Goal: Task Accomplishment & Management: Manage account settings

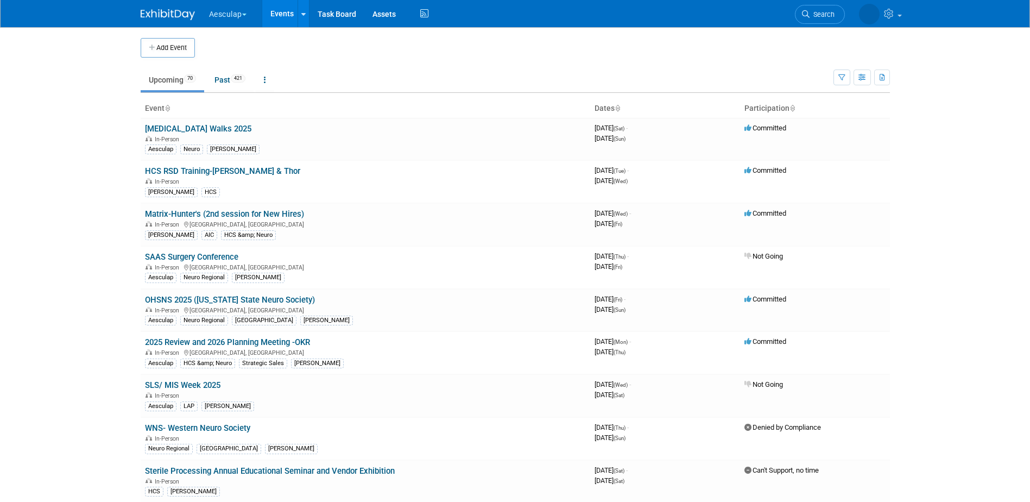
click at [216, 11] on button "Aesculap" at bounding box center [234, 12] width 52 height 24
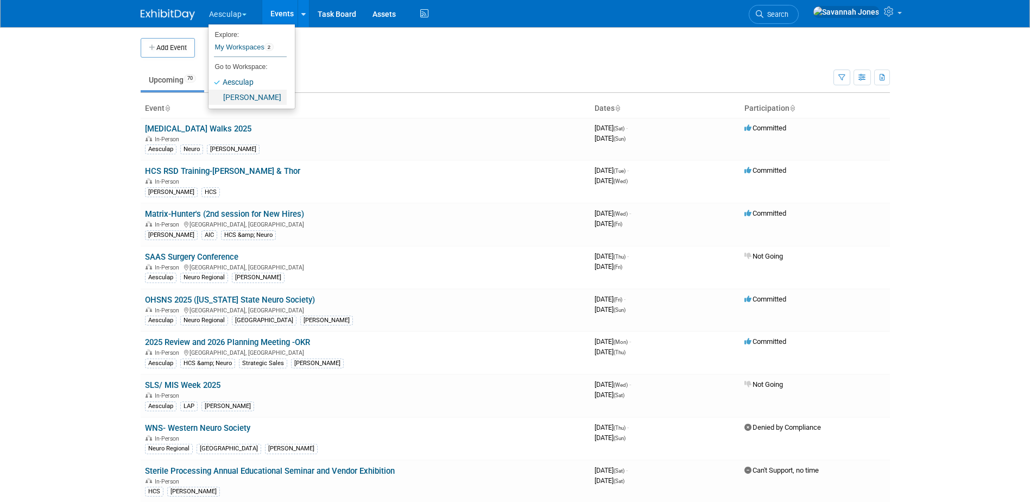
click at [244, 93] on link "[PERSON_NAME]" at bounding box center [248, 97] width 78 height 15
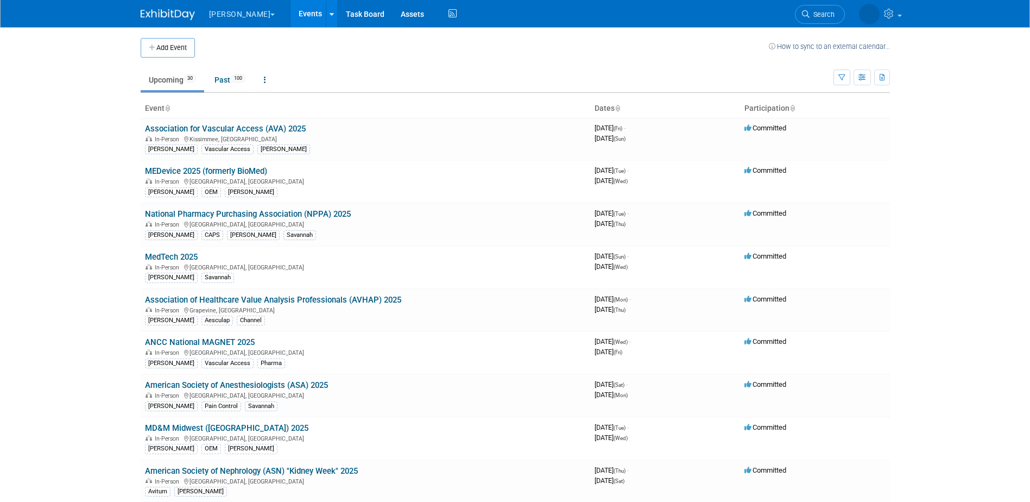
click at [71, 104] on body "B. Braun Explore: My Workspaces 2 Go to Workspace: Aesculap B. Braun Events Add…" at bounding box center [515, 251] width 1030 height 502
click at [164, 254] on link "MedTech 2025" at bounding box center [171, 257] width 53 height 10
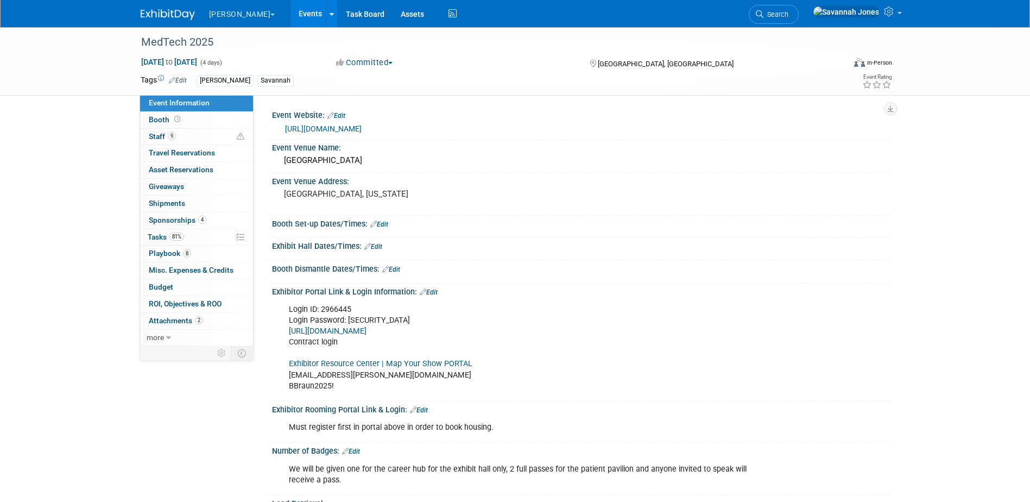
click at [413, 364] on link "Exhibitor Resource Center | Map Your Show PORTAL" at bounding box center [381, 363] width 184 height 9
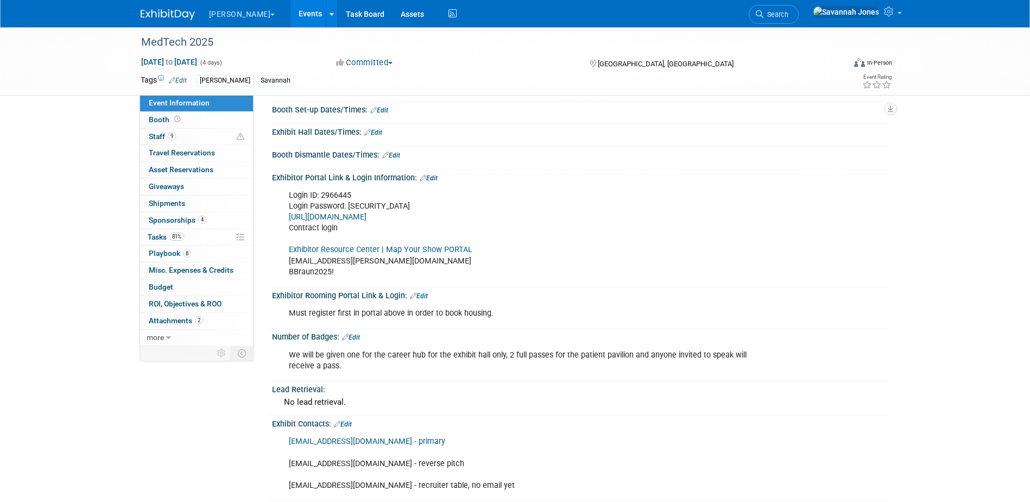
scroll to position [163, 0]
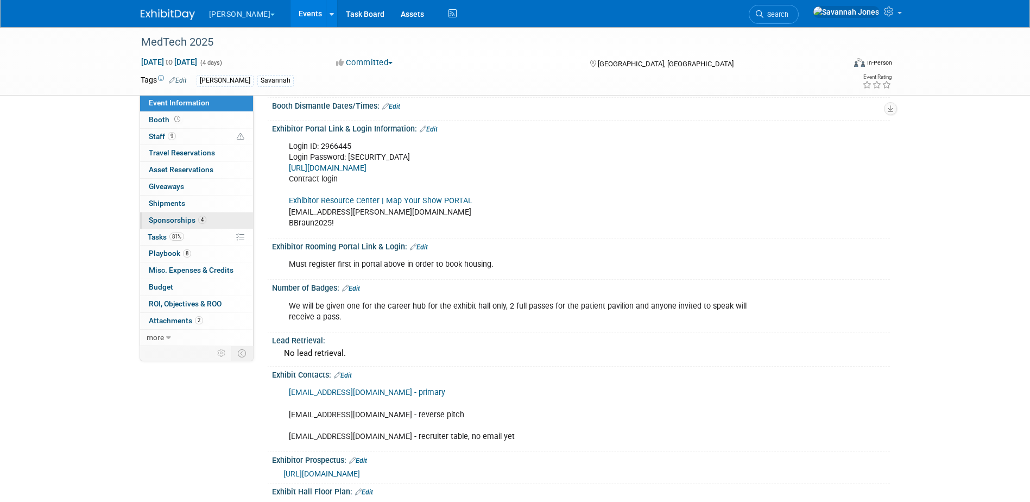
click at [193, 221] on span "Sponsorships 4" at bounding box center [178, 220] width 58 height 9
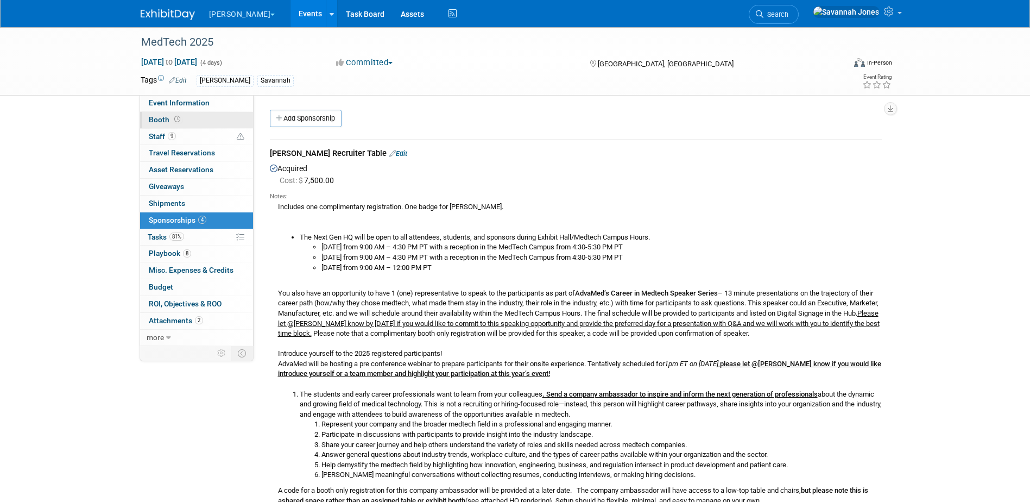
click at [212, 112] on link "Booth" at bounding box center [196, 120] width 113 height 16
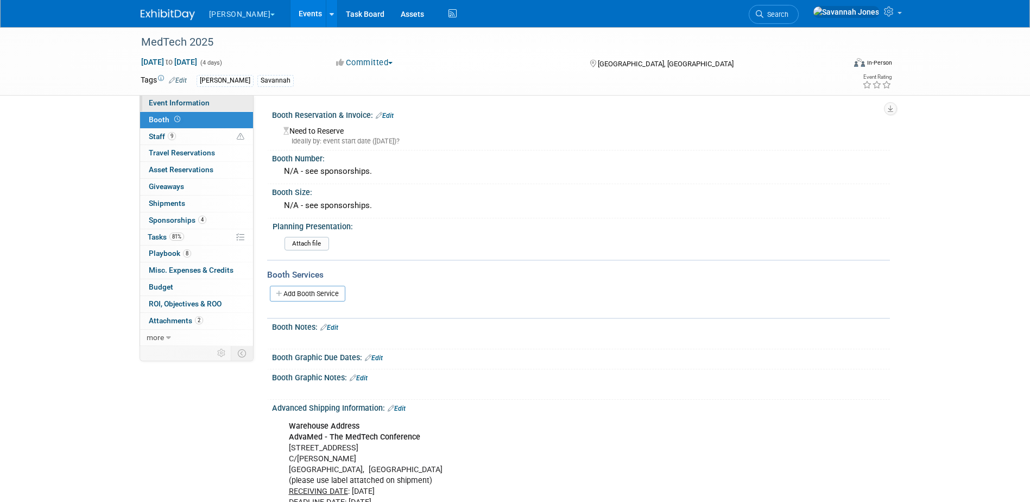
click at [216, 101] on link "Event Information" at bounding box center [196, 103] width 113 height 16
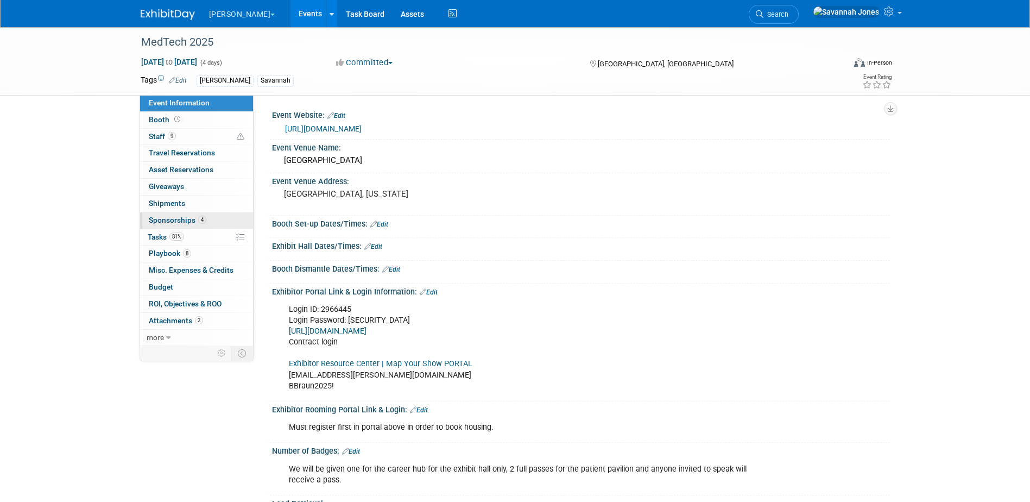
click at [197, 224] on span "Sponsorships 4" at bounding box center [178, 220] width 58 height 9
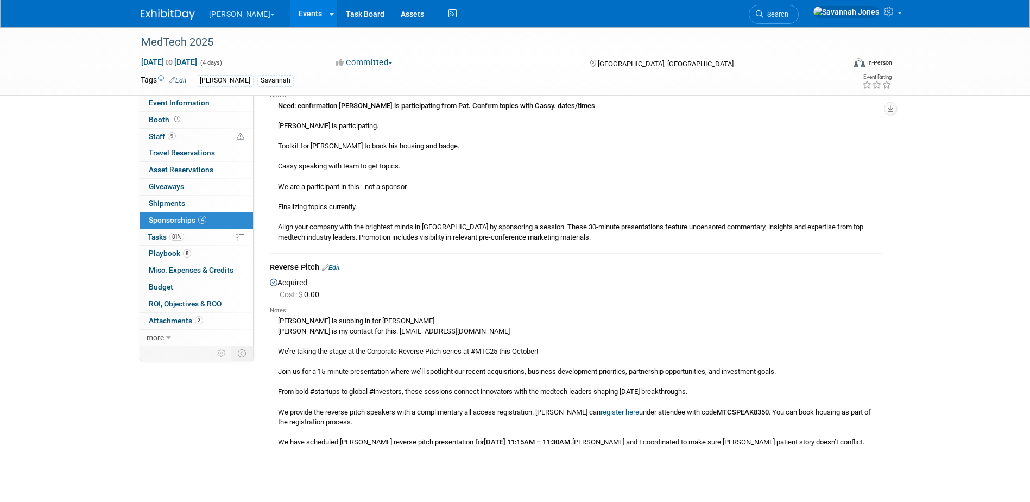
scroll to position [1141, 0]
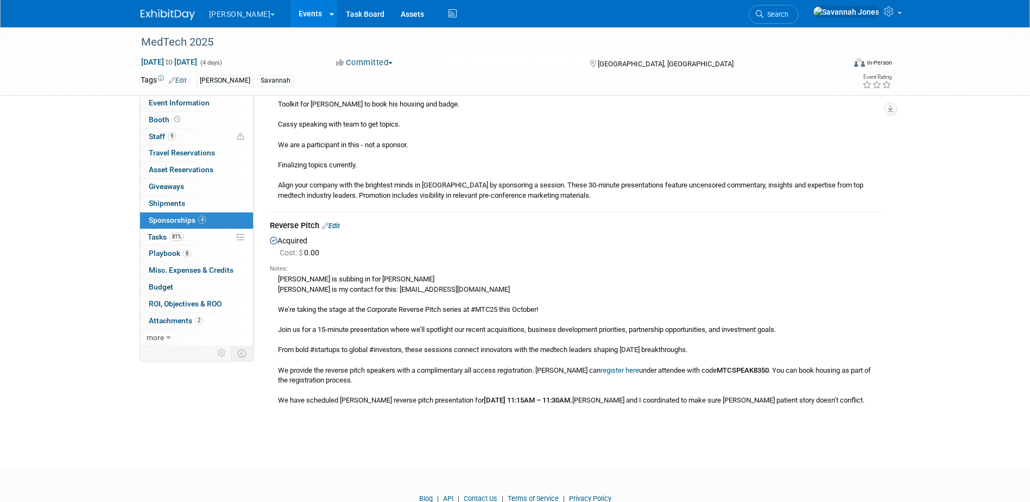
click at [336, 223] on link "Edit" at bounding box center [331, 226] width 18 height 8
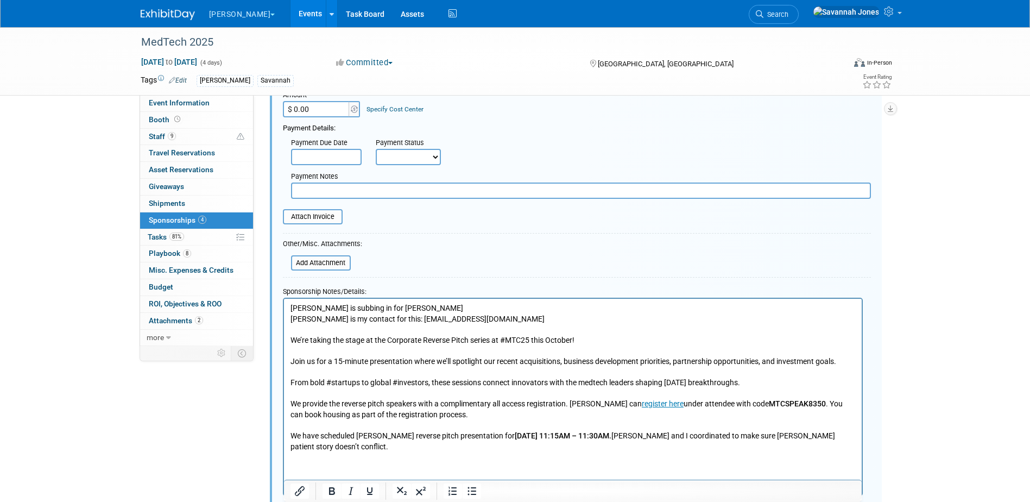
scroll to position [1522, 0]
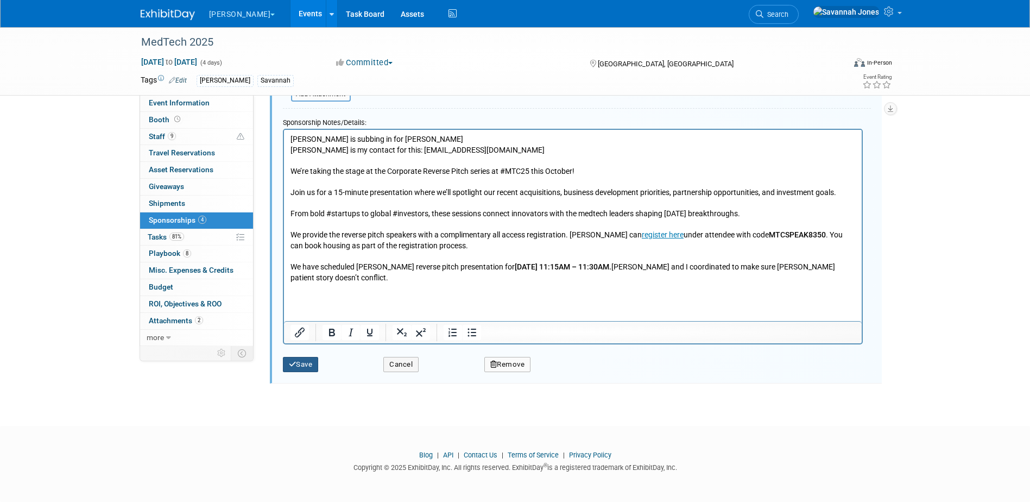
click at [298, 368] on button "Save" at bounding box center [301, 364] width 36 height 15
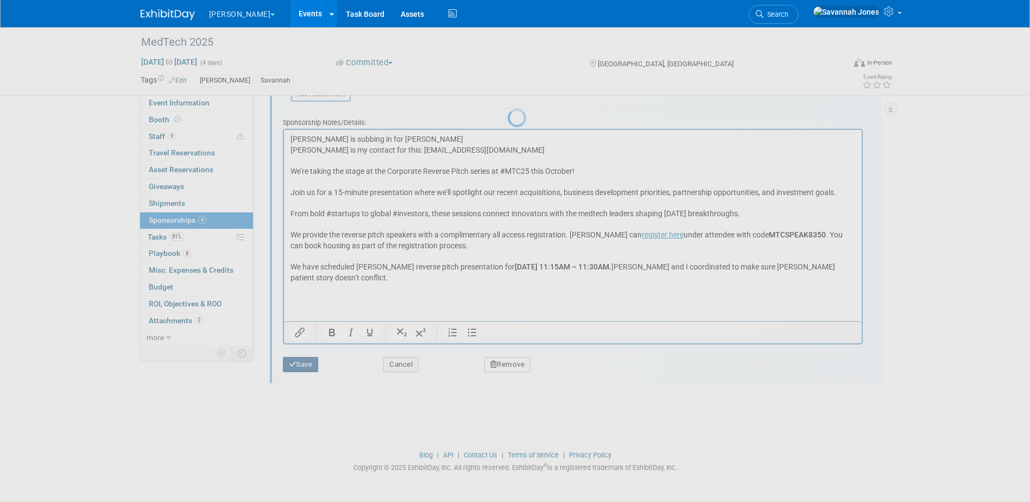
scroll to position [1184, 0]
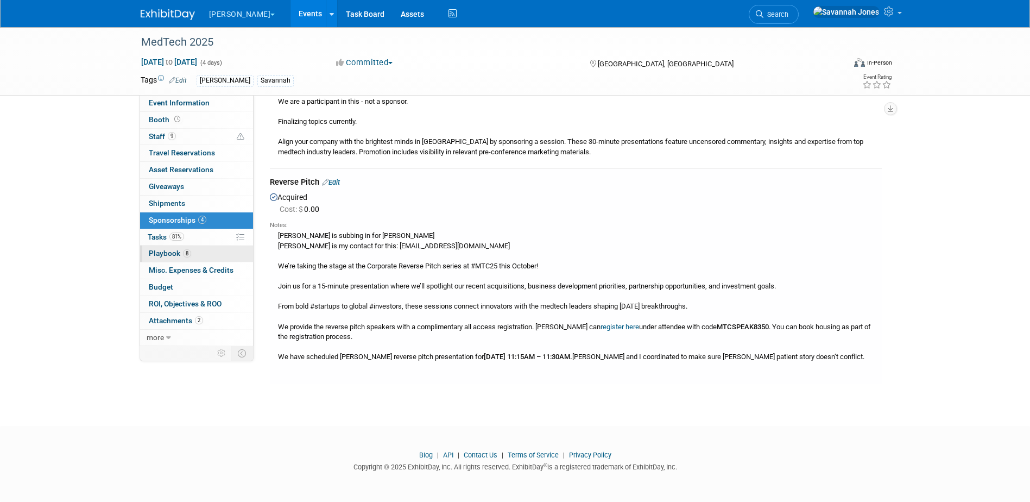
click at [196, 255] on link "8 Playbook 8" at bounding box center [196, 254] width 113 height 16
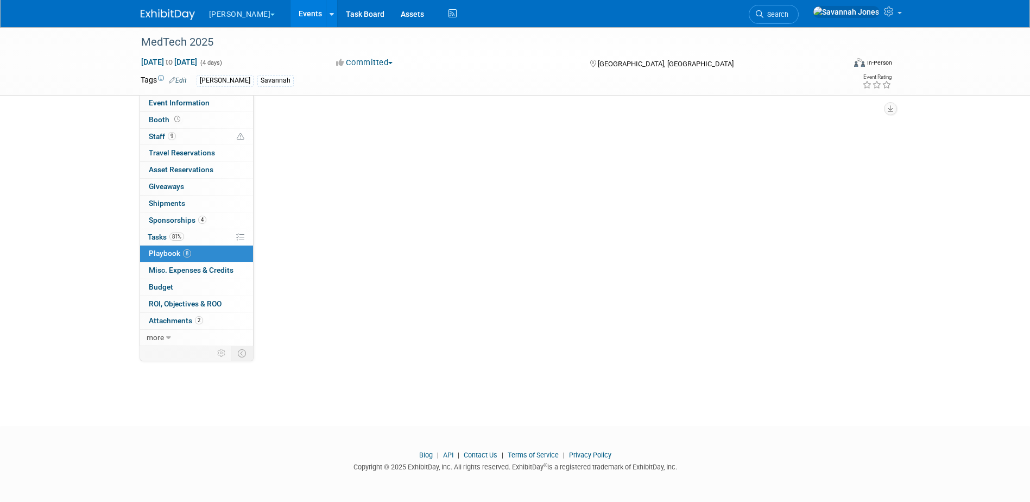
scroll to position [0, 0]
